Goal: Transaction & Acquisition: Purchase product/service

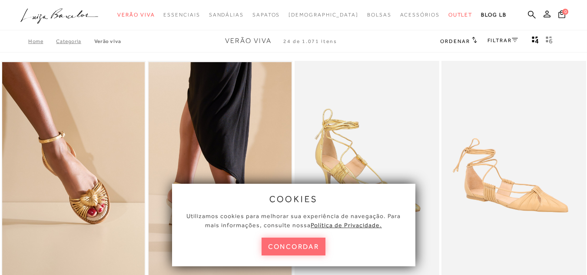
click at [308, 246] on button "concordar" at bounding box center [294, 247] width 64 height 18
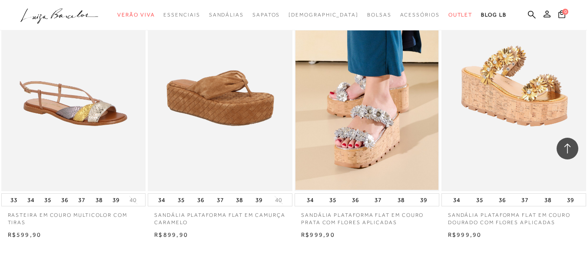
scroll to position [1443, 0]
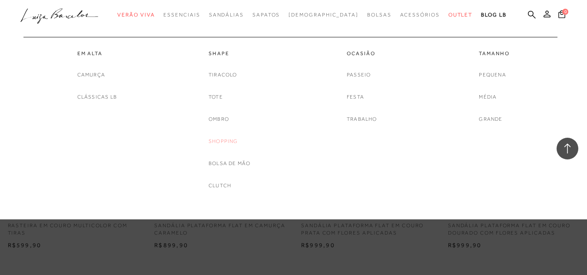
click at [226, 141] on link "Shopping" at bounding box center [224, 141] width 30 height 9
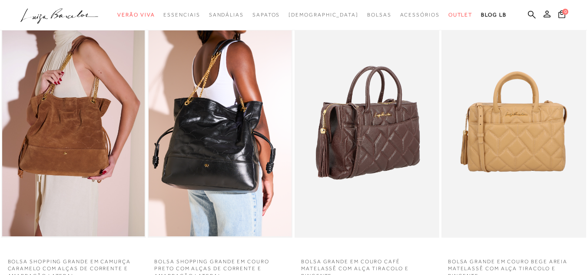
scroll to position [40, 0]
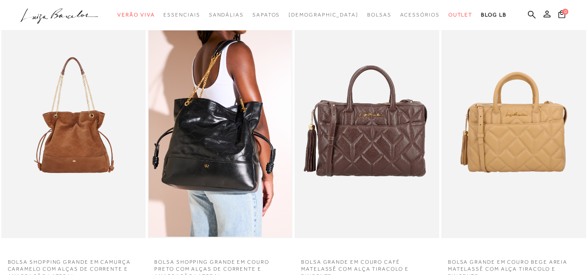
click at [82, 153] on img at bounding box center [74, 129] width 144 height 217
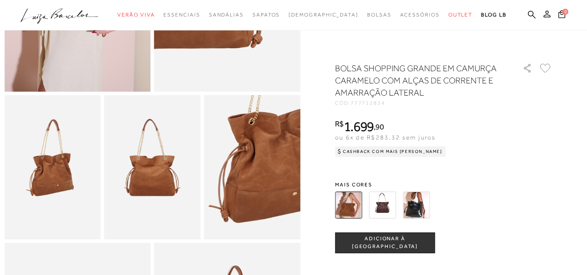
scroll to position [190, 0]
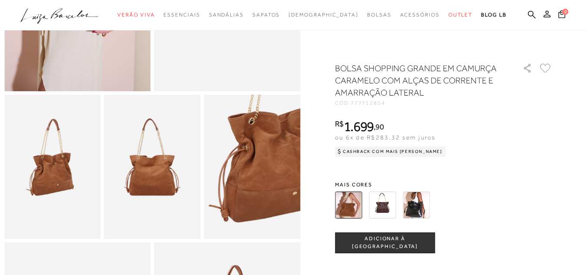
click at [276, 195] on img at bounding box center [252, 167] width 96 height 145
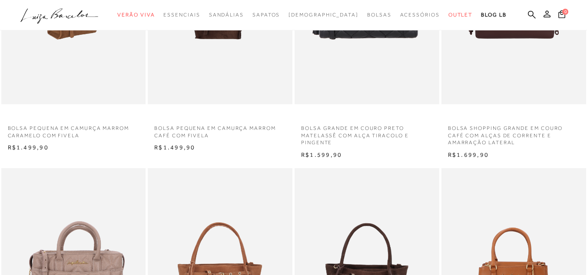
scroll to position [452, 0]
